Goal: Entertainment & Leisure: Consume media (video, audio)

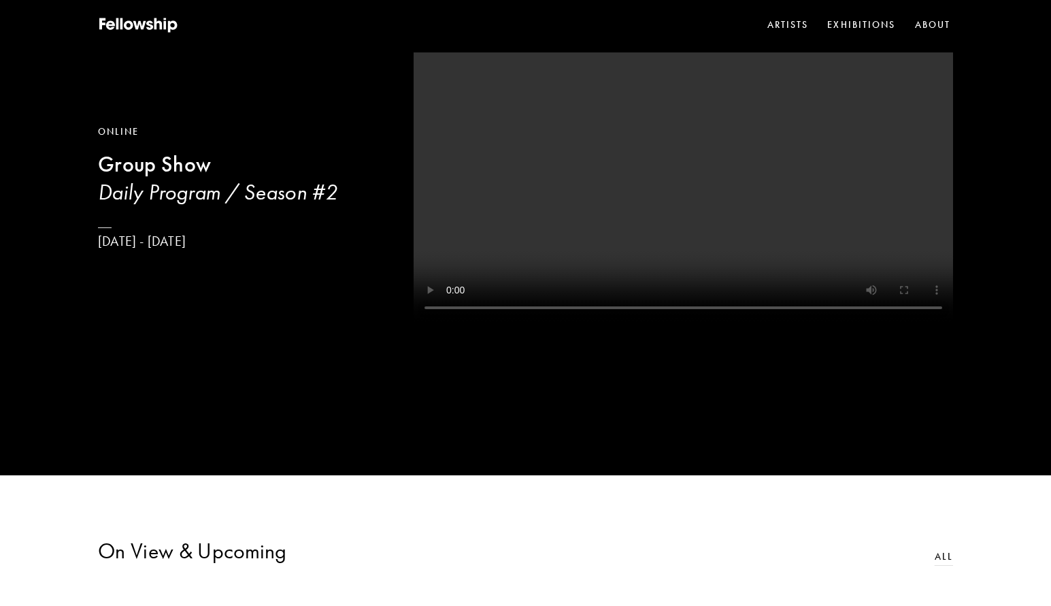
scroll to position [136, 0]
click at [254, 195] on h3 "Daily Program / Season #2" at bounding box center [218, 191] width 240 height 27
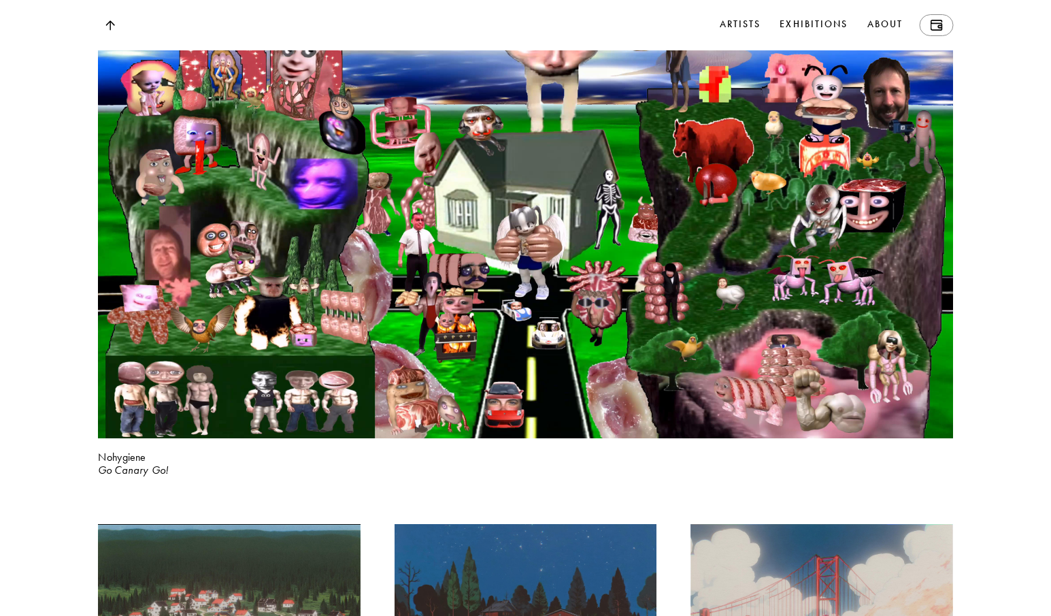
scroll to position [1701, 0]
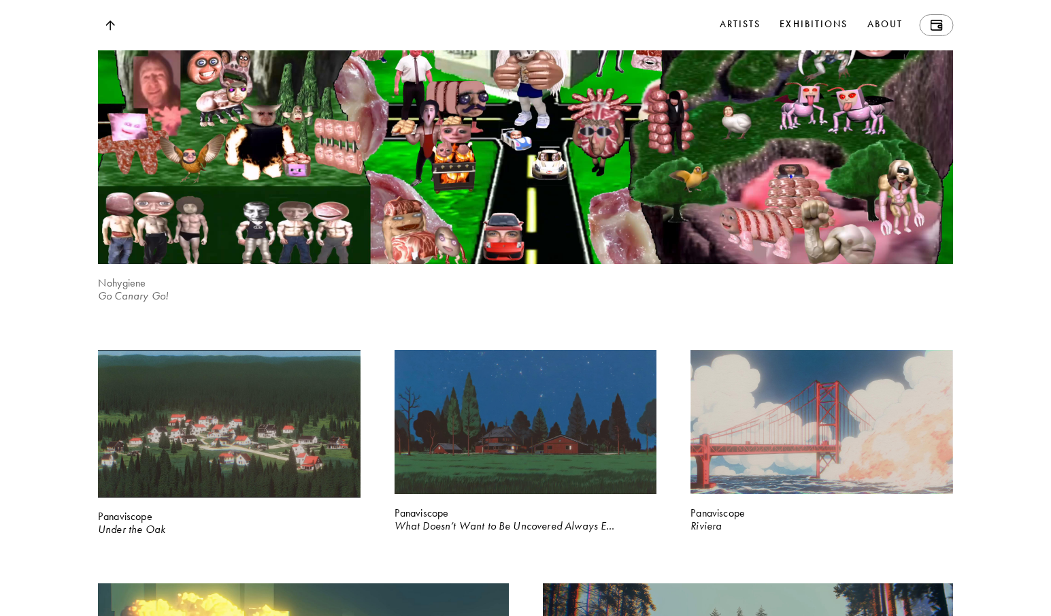
click at [551, 271] on video at bounding box center [525, 22] width 881 height 495
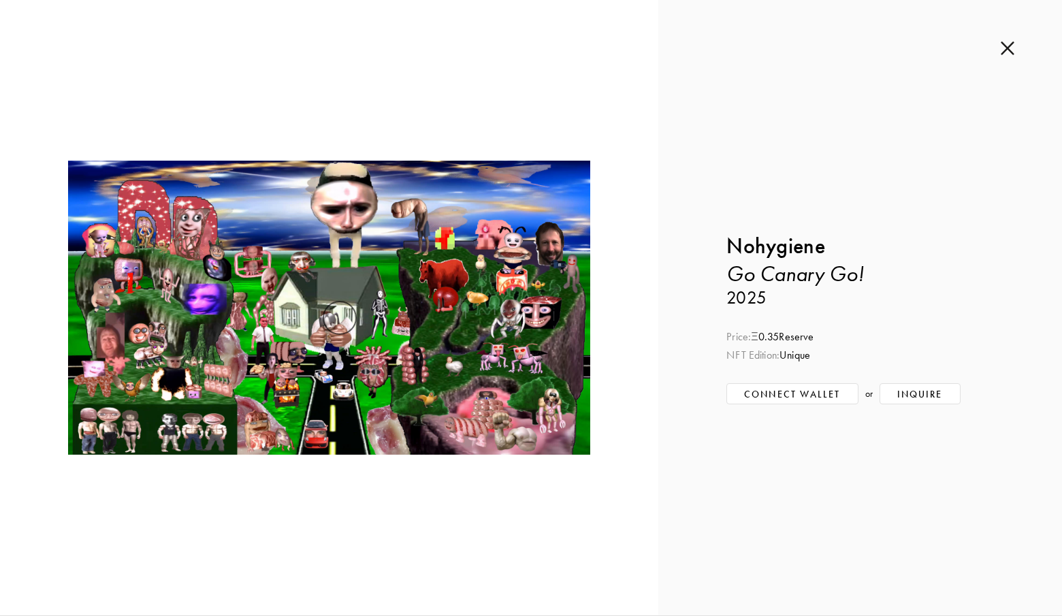
click at [1006, 50] on img at bounding box center [1007, 48] width 14 height 15
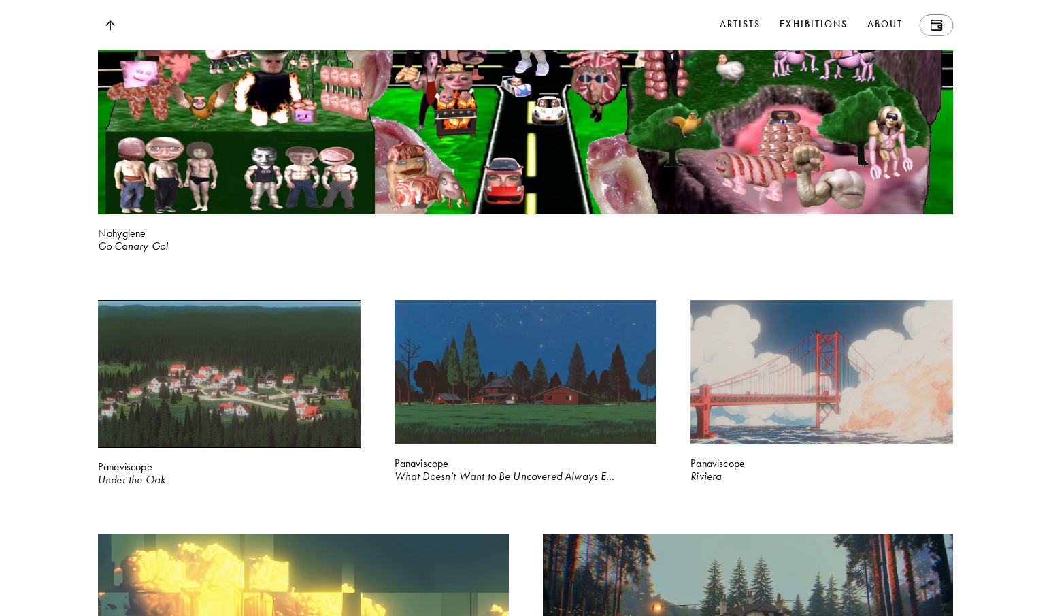
scroll to position [1905, 0]
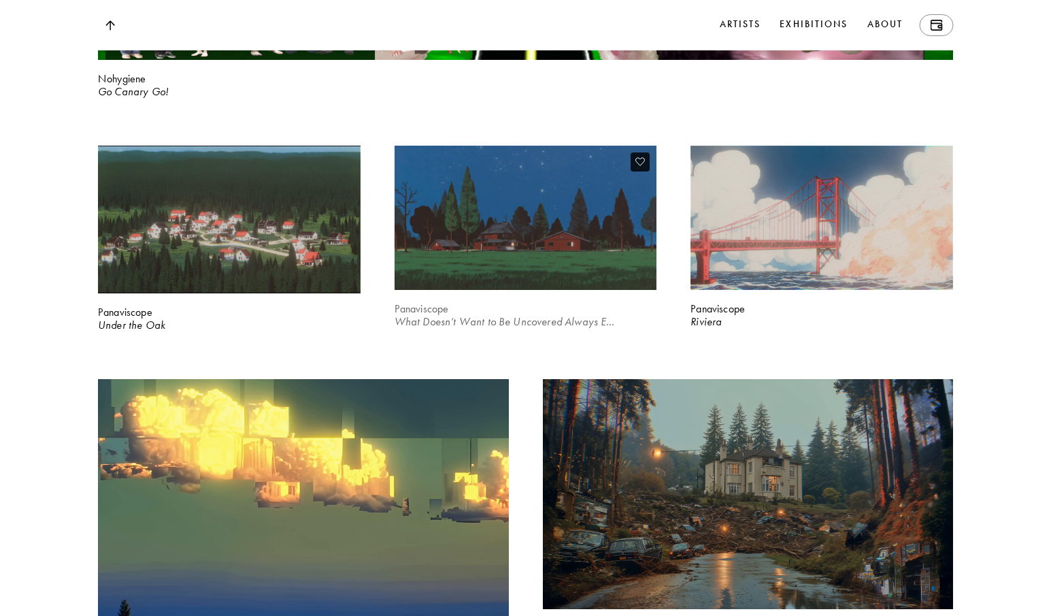
click at [590, 292] on video at bounding box center [526, 218] width 270 height 148
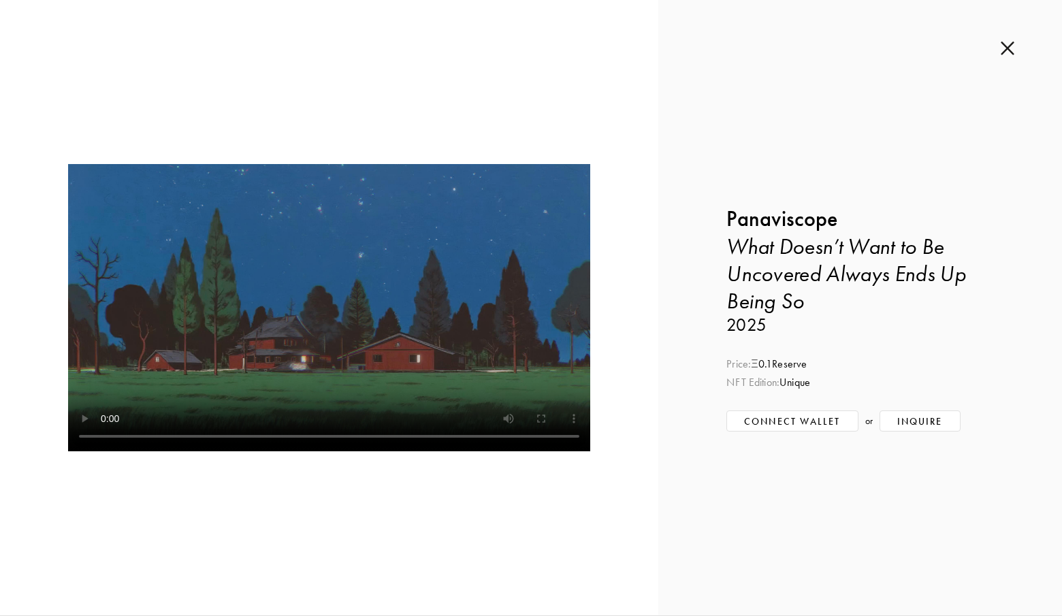
drag, startPoint x: 1010, startPoint y: 46, endPoint x: 1002, endPoint y: 49, distance: 8.2
click at [1010, 46] on img at bounding box center [1007, 48] width 14 height 15
